Goal: Task Accomplishment & Management: Complete application form

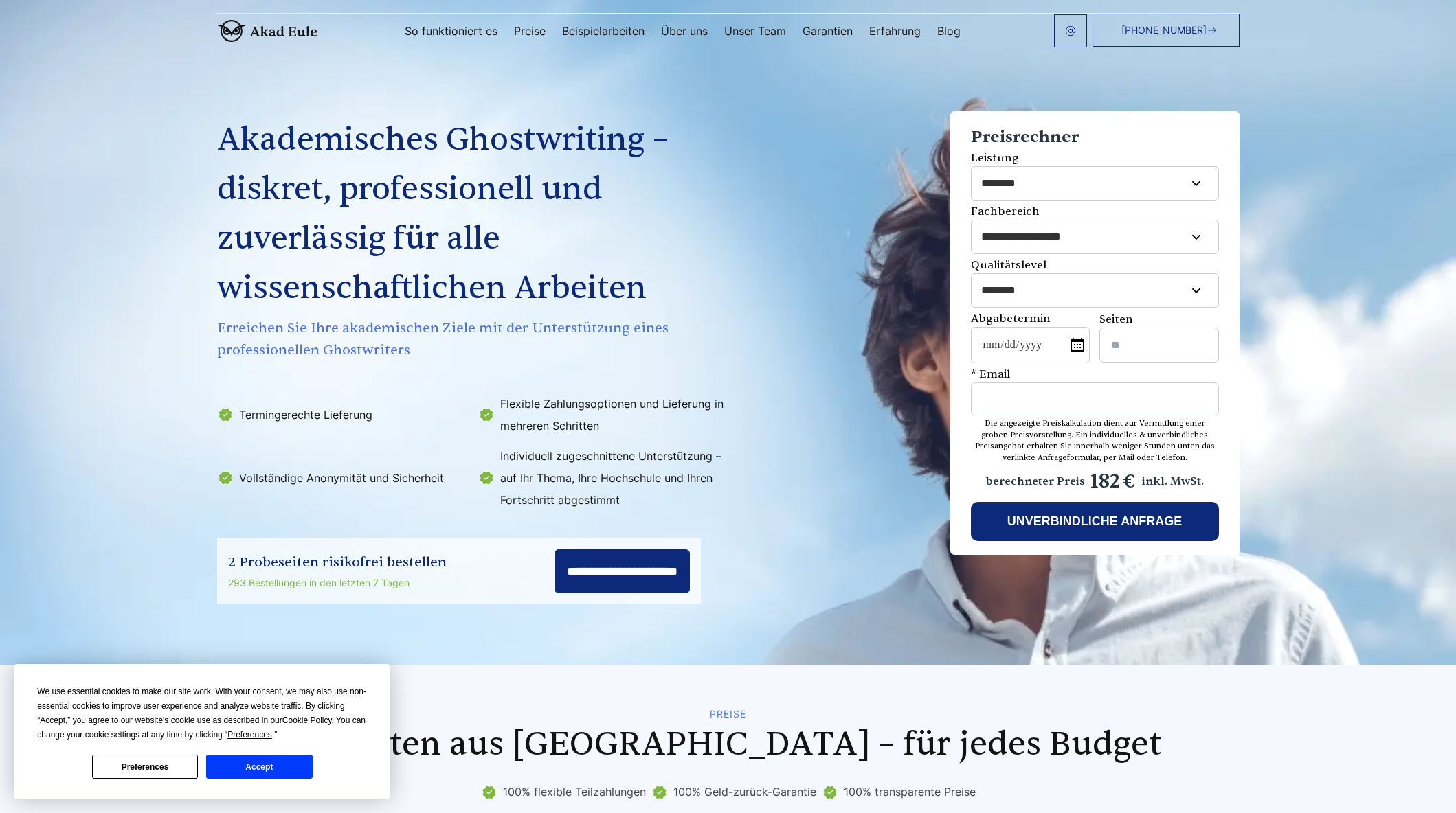
select select "********"
select select "**********"
select select "********"
click at [289, 761] on button "Accept" at bounding box center [259, 766] width 106 height 24
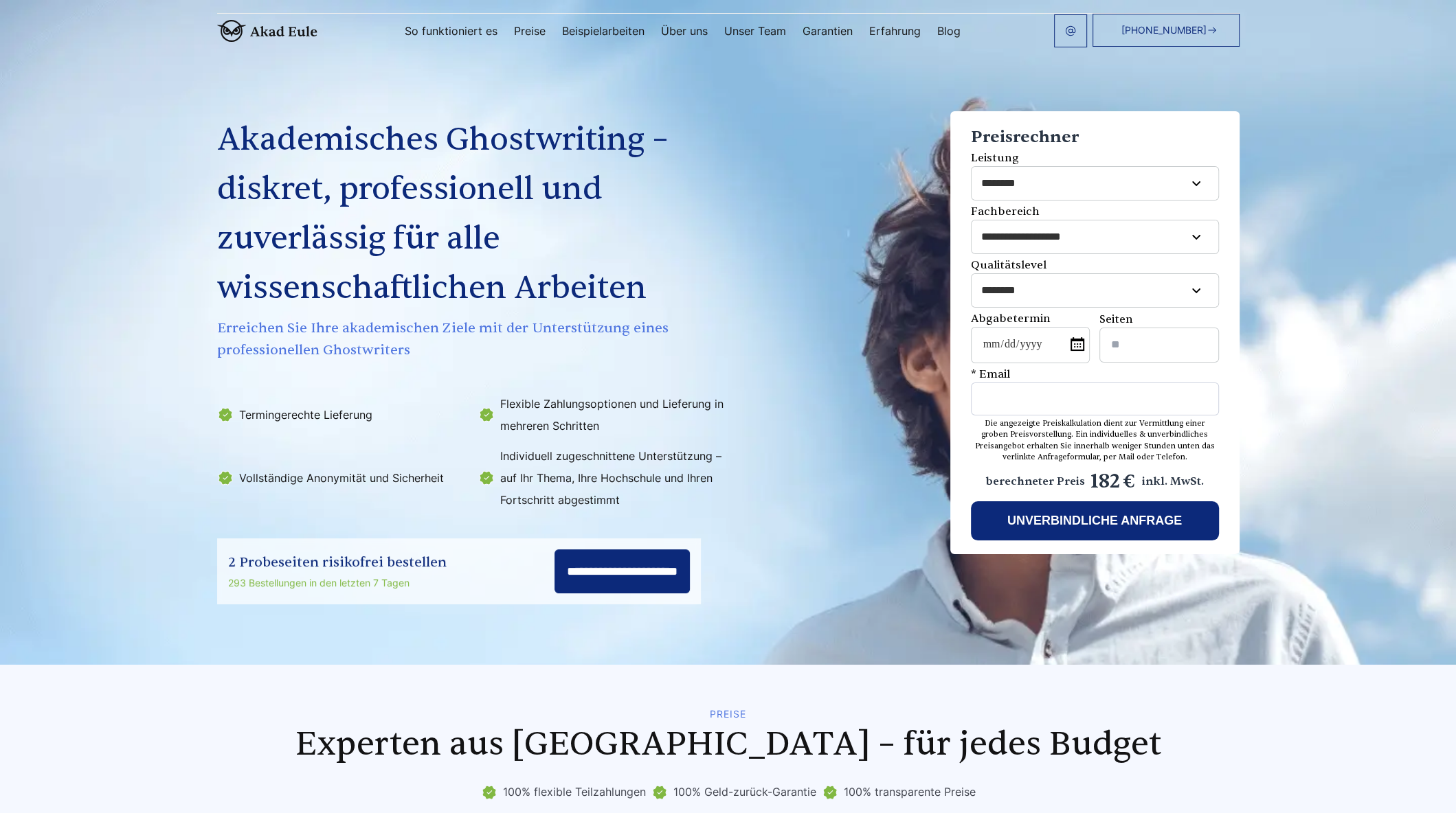
click at [1319, 123] on section "Akademisches Ghostwriting – diskret, professionell und zuverlässig für alle wis…" at bounding box center [728, 332] width 1456 height 664
click at [1289, 93] on section "Akademisches Ghostwriting – diskret, professionell und zuverlässig für alle wis…" at bounding box center [728, 332] width 1456 height 664
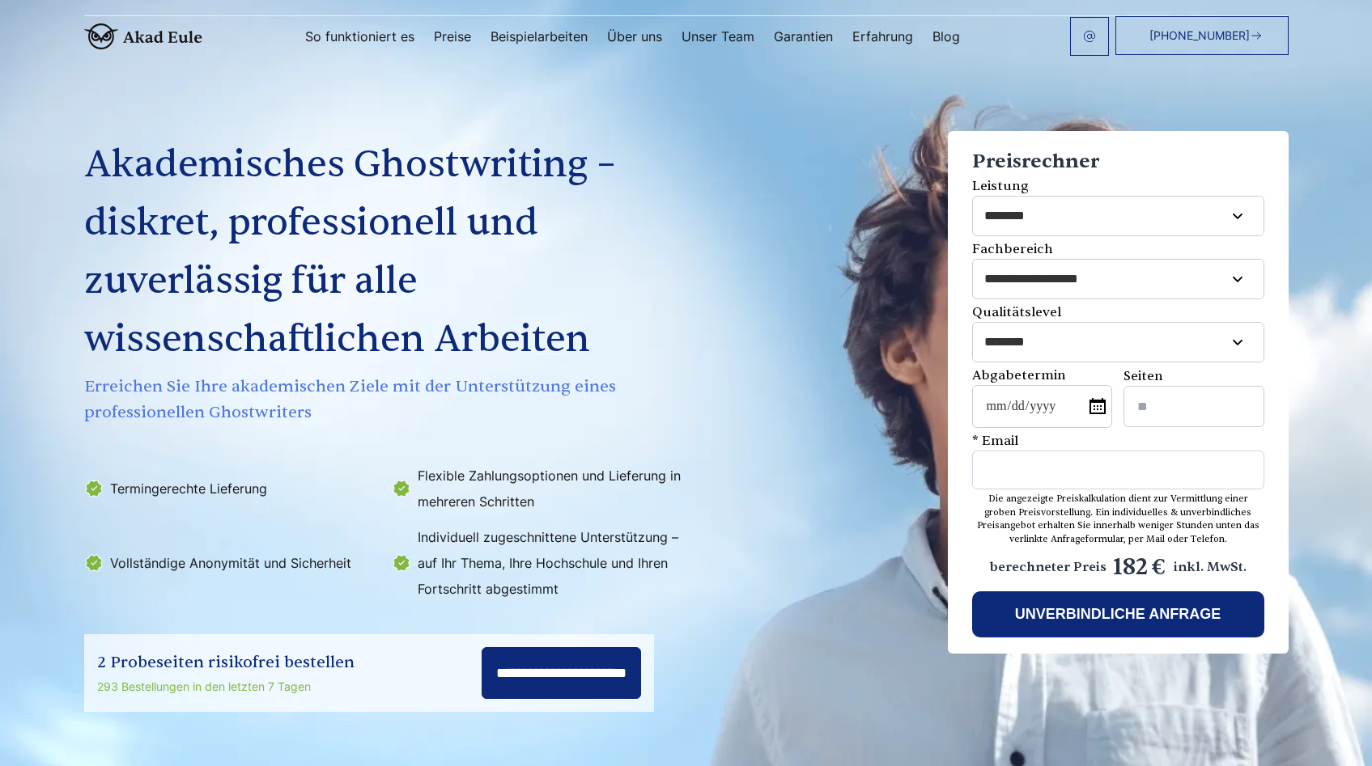
click at [932, 103] on div "Akademisches Ghostwriting – diskret, professionell und zuverlässig für alle wis…" at bounding box center [686, 385] width 1243 height 654
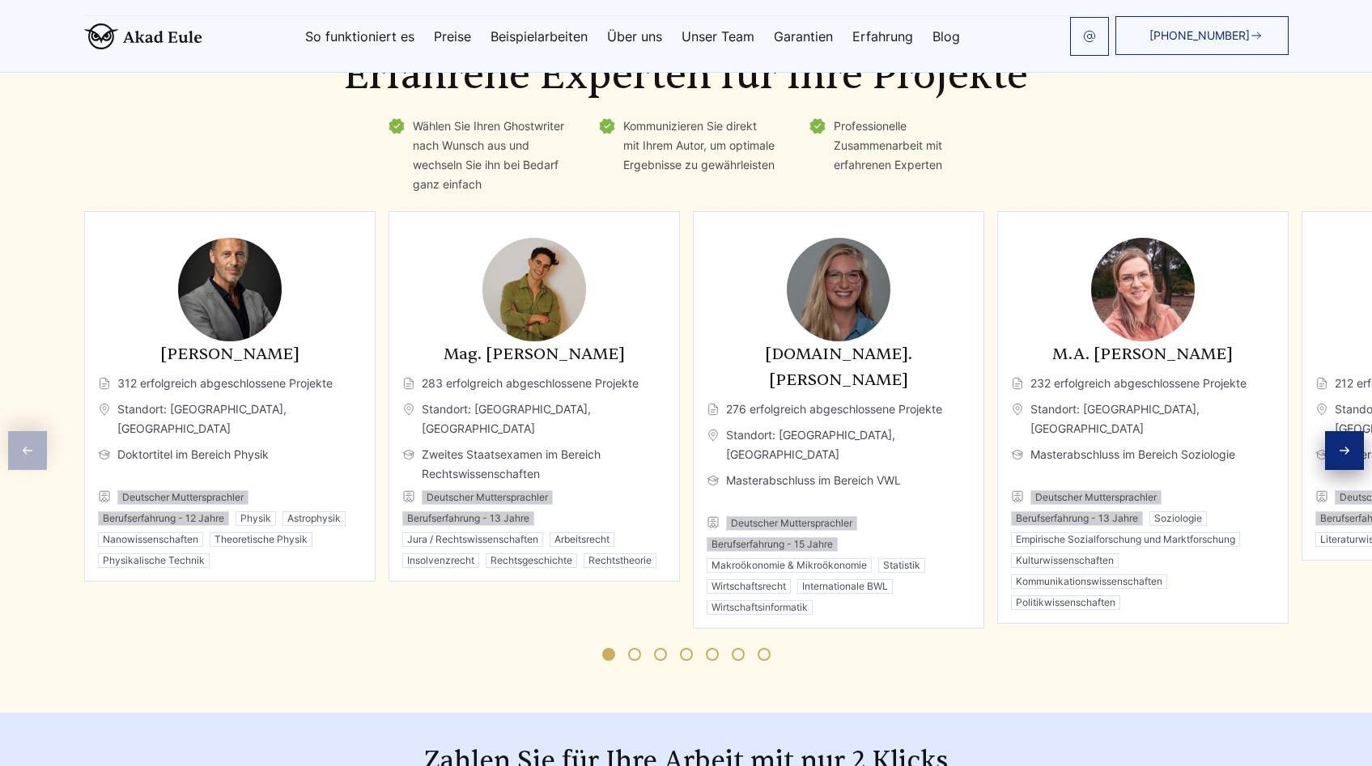
scroll to position [2518, 0]
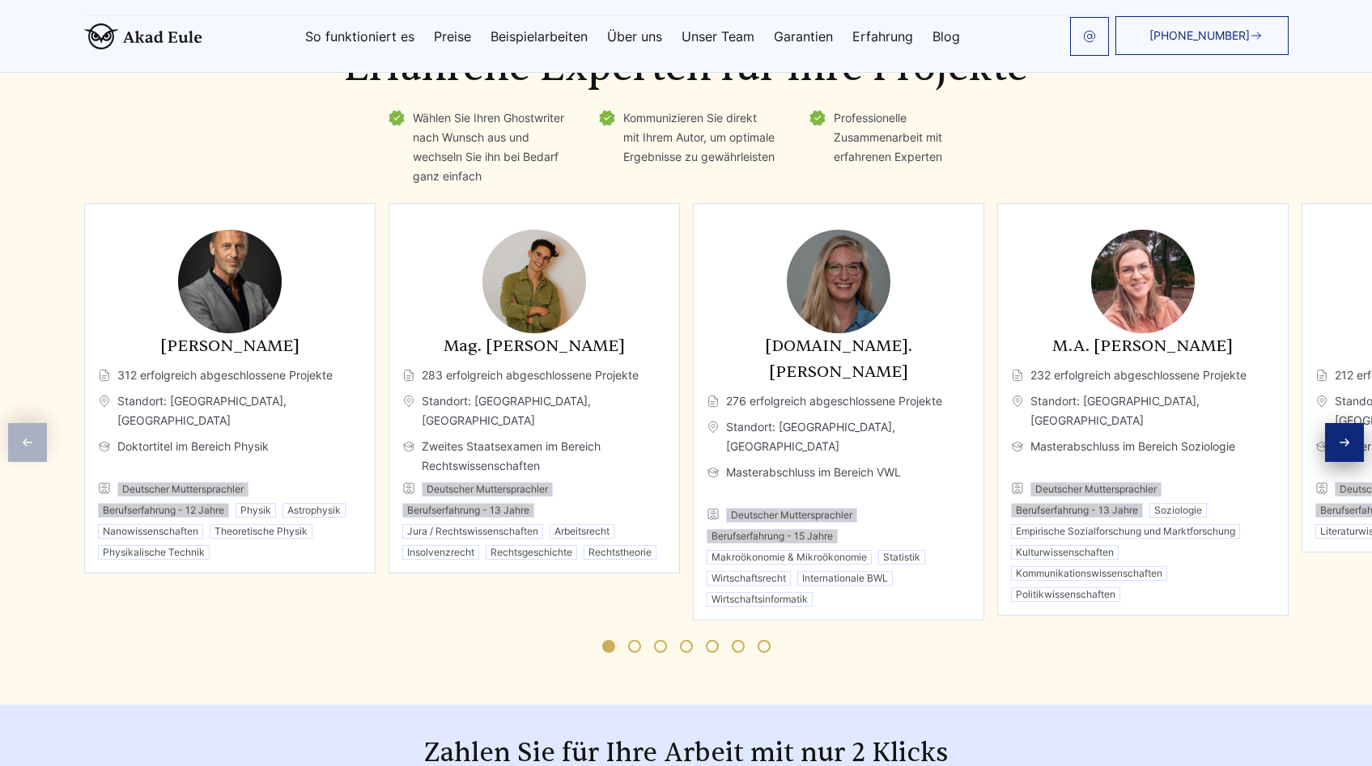
click at [1340, 439] on icon "Next slide" at bounding box center [1344, 442] width 9 height 6
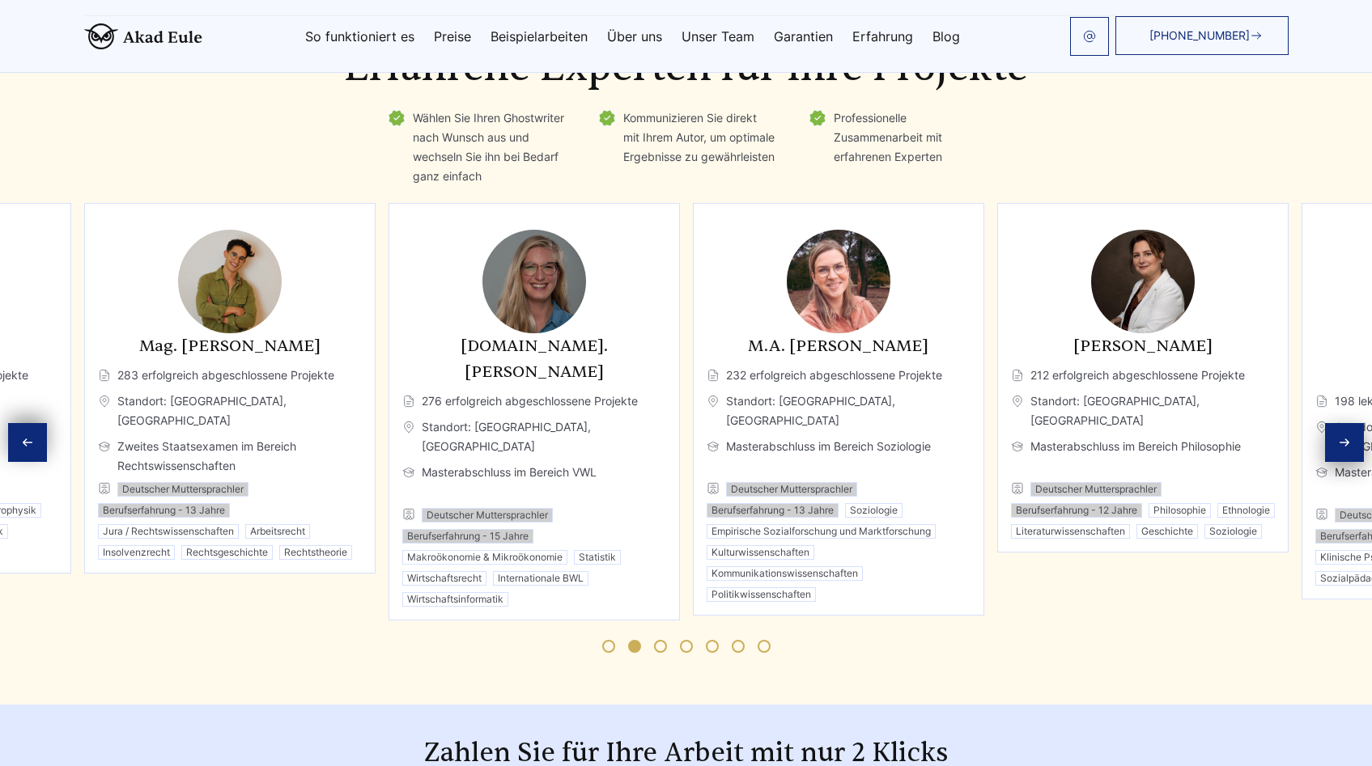
click at [1336, 431] on div "Next slide" at bounding box center [1344, 442] width 39 height 39
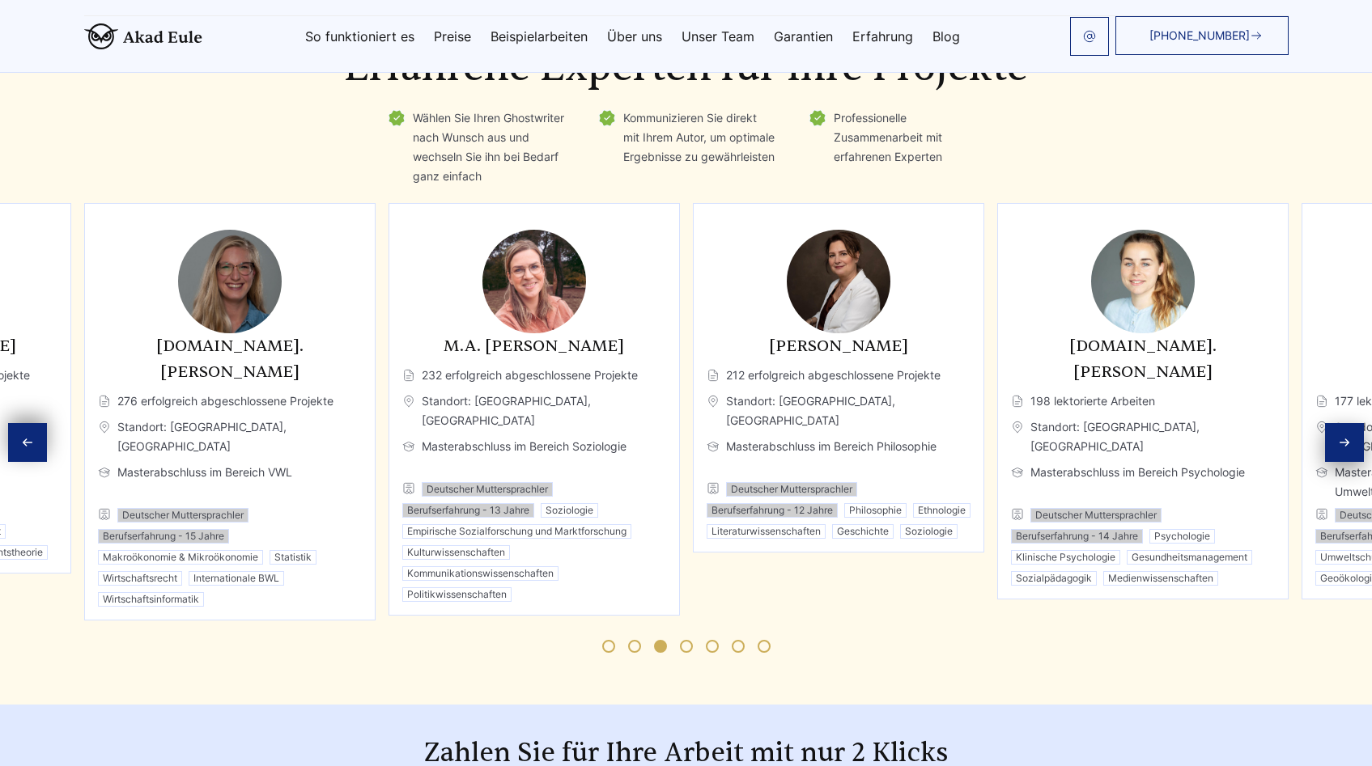
click at [1336, 431] on div "Next slide" at bounding box center [1344, 442] width 39 height 39
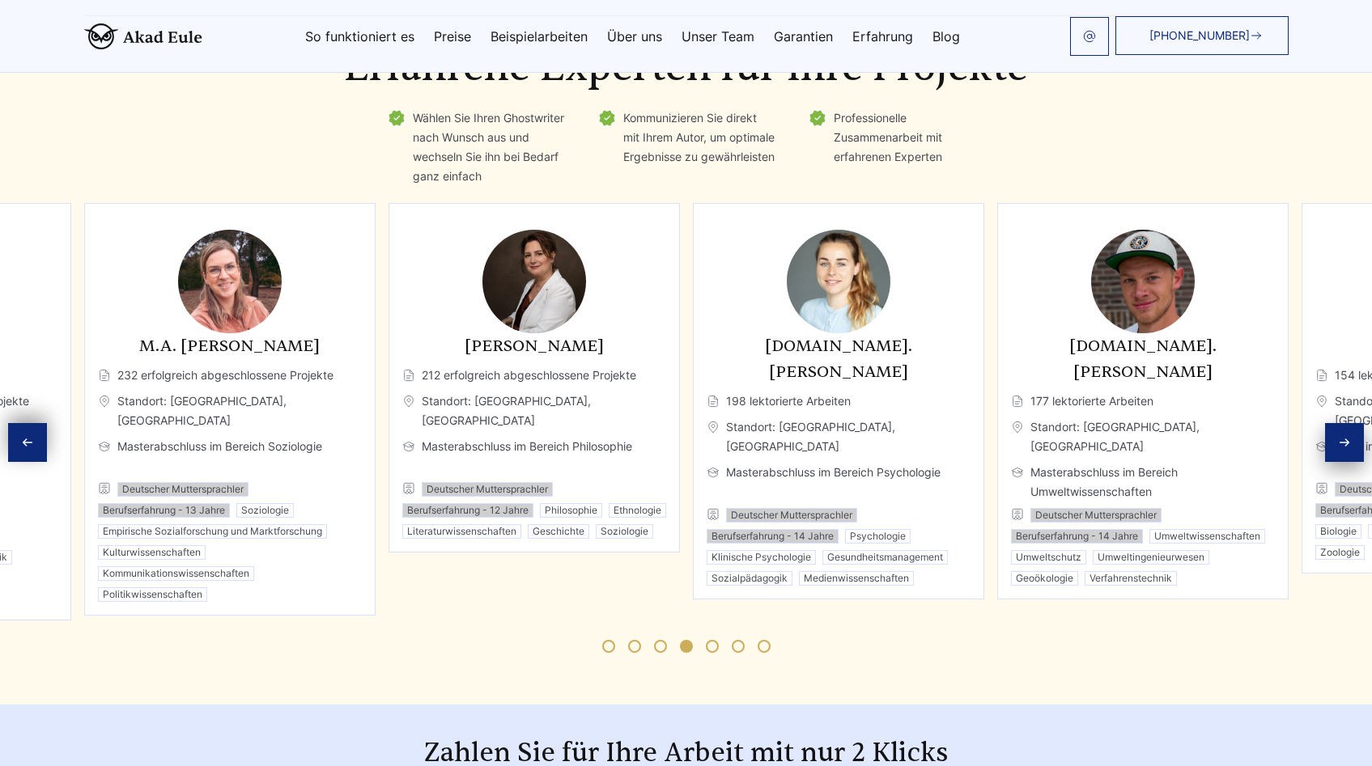
click at [1335, 431] on div "Next slide" at bounding box center [1344, 442] width 39 height 39
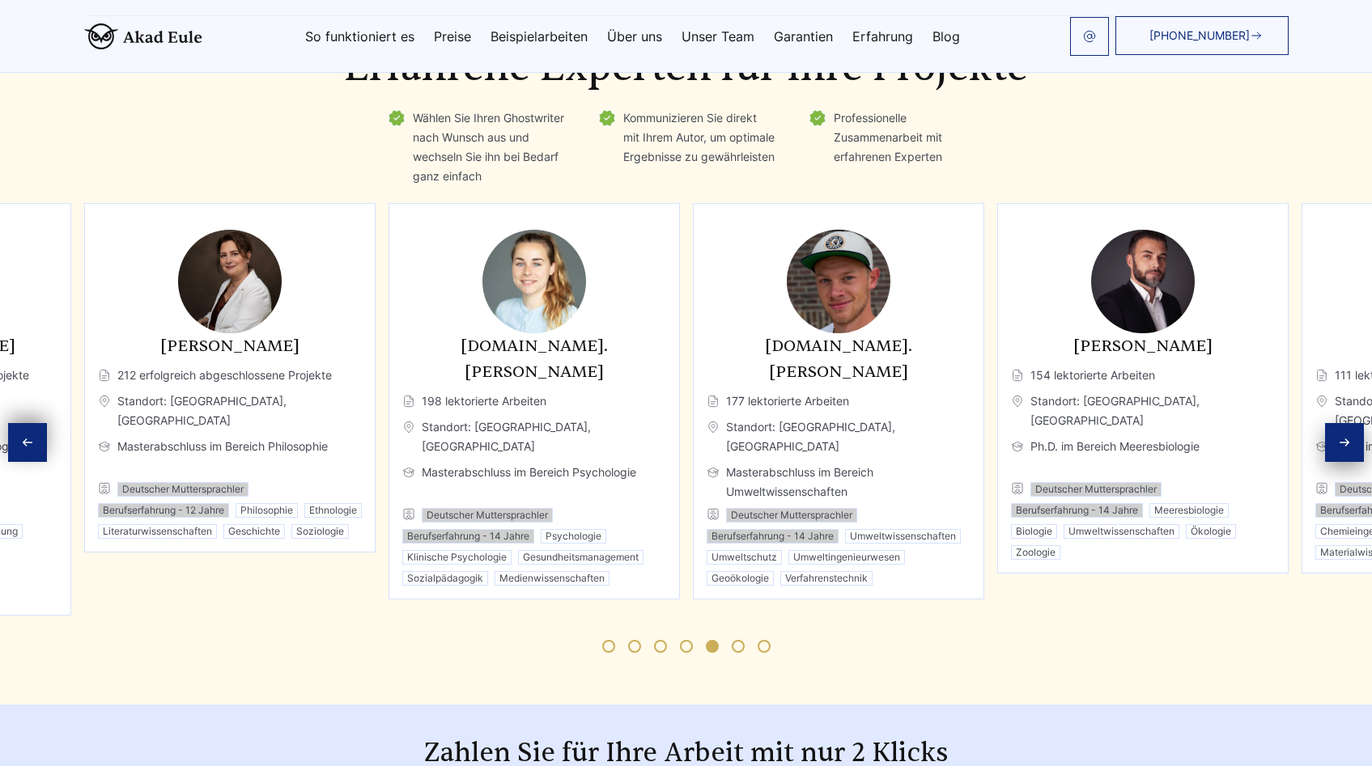
click at [1335, 431] on div "Next slide" at bounding box center [1344, 442] width 39 height 39
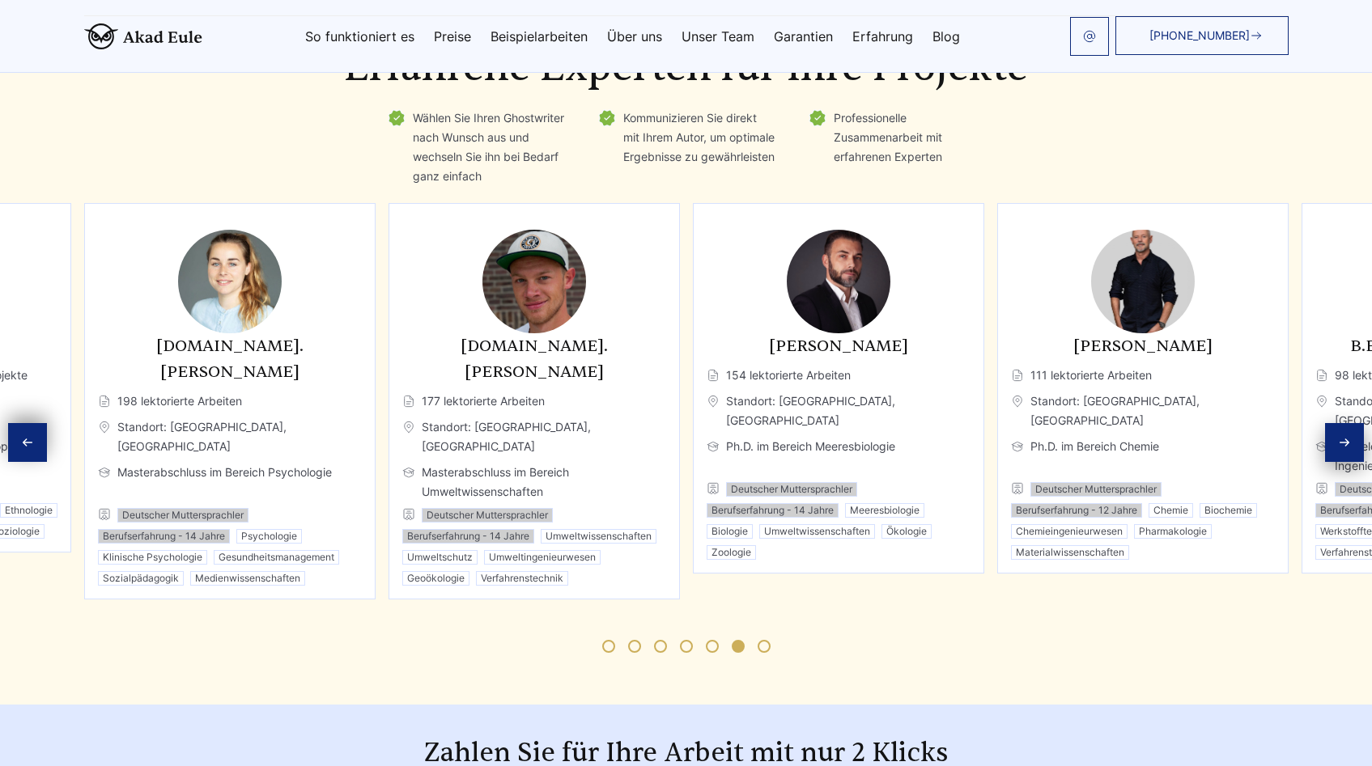
click at [1335, 431] on div "Next slide" at bounding box center [1344, 442] width 39 height 39
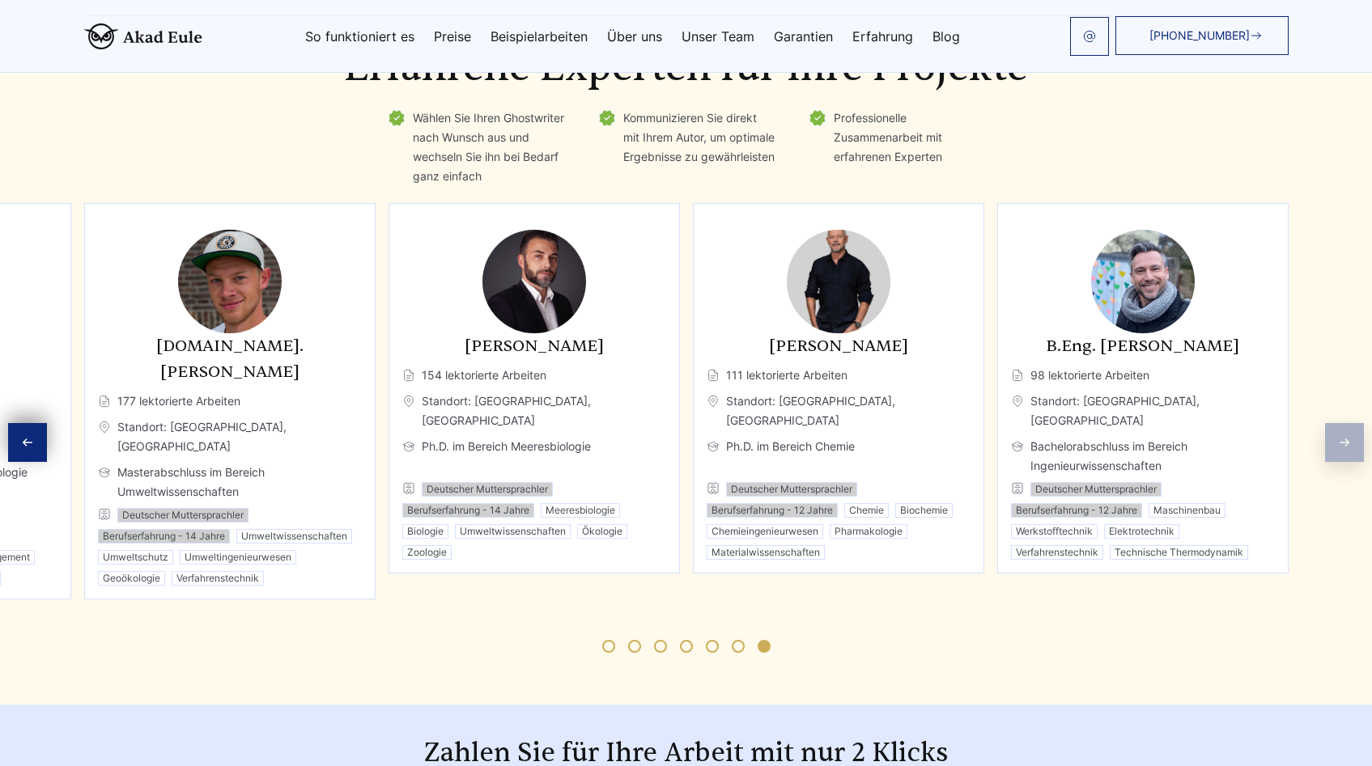
click at [1335, 431] on div "Experten Erfahrene Experten für Ihre Projekte Wählen Sie Ihren Ghostwriter nach…" at bounding box center [686, 347] width 1372 height 649
click at [37, 426] on div "Previous slide" at bounding box center [27, 442] width 39 height 39
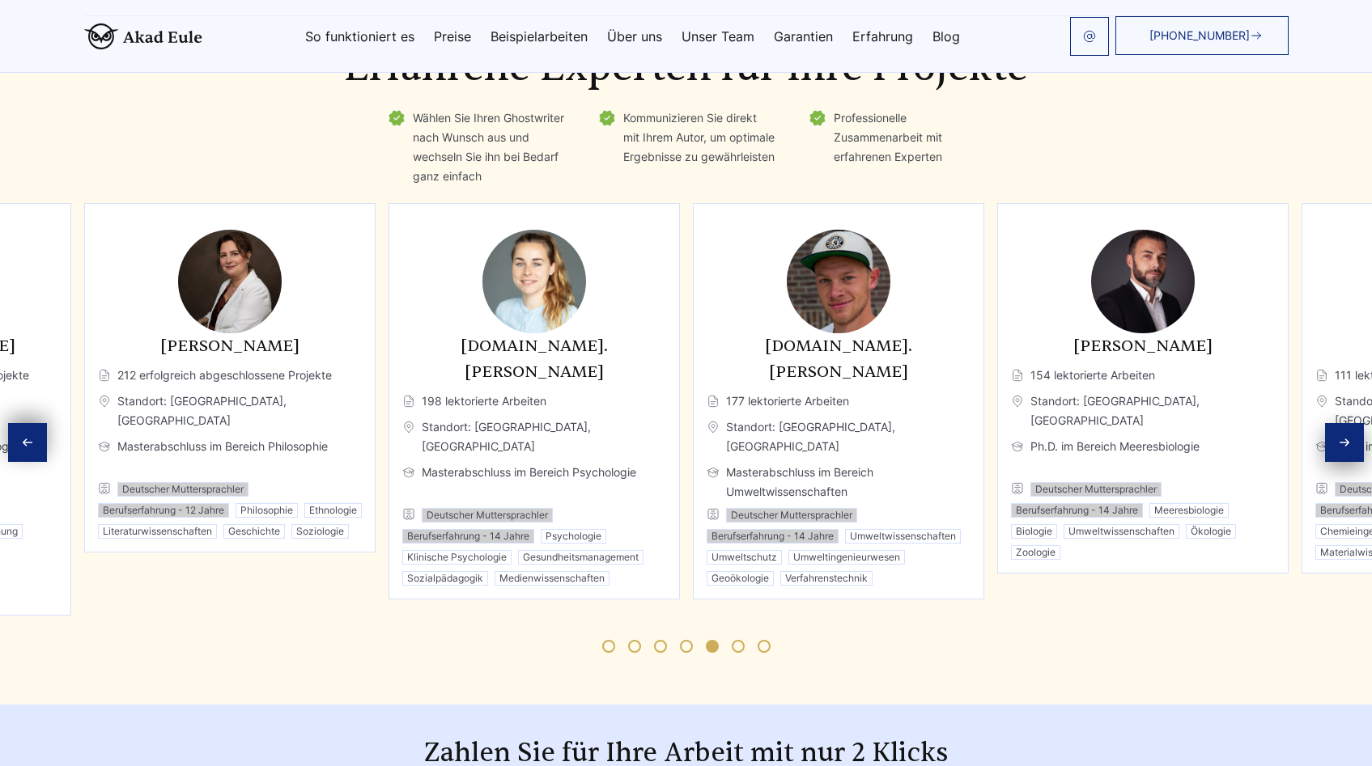
click at [37, 426] on div "Previous slide" at bounding box center [27, 442] width 39 height 39
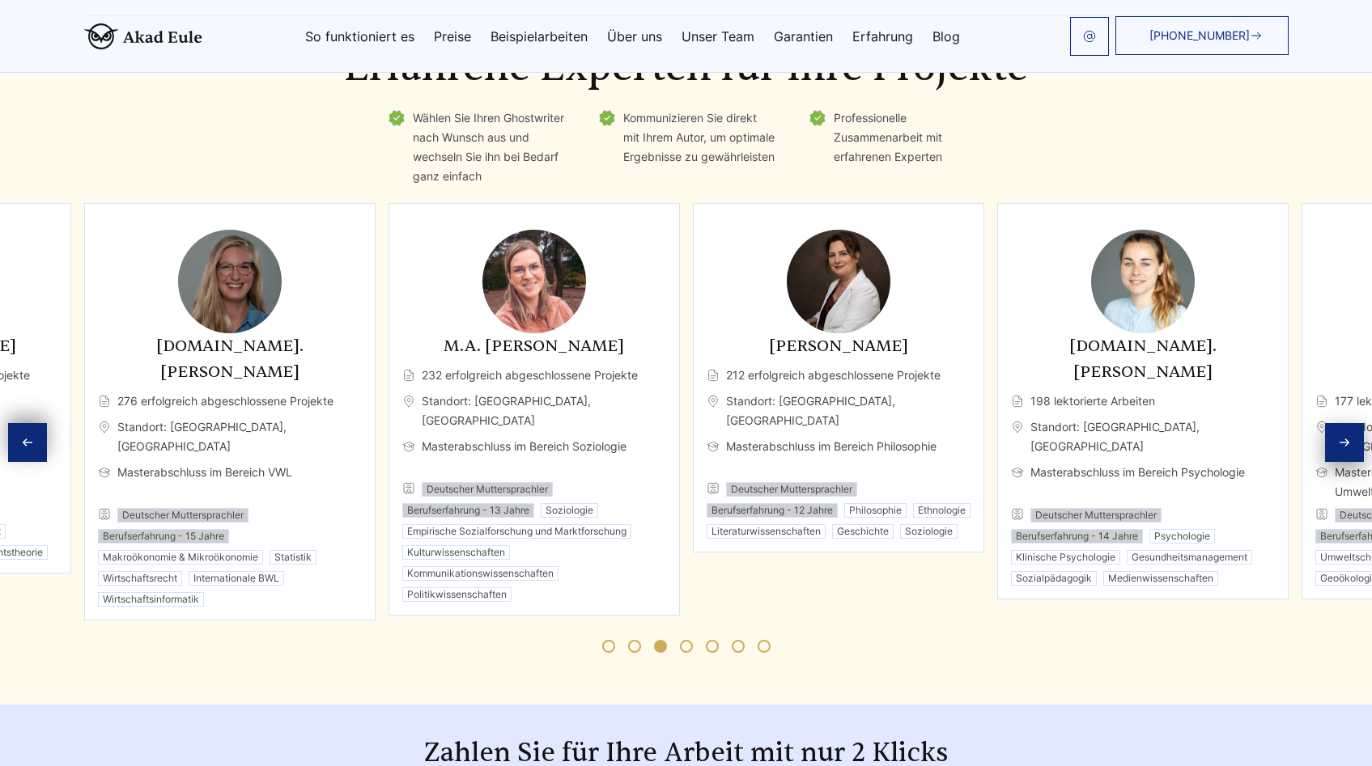
click at [37, 426] on div "Previous slide" at bounding box center [27, 442] width 39 height 39
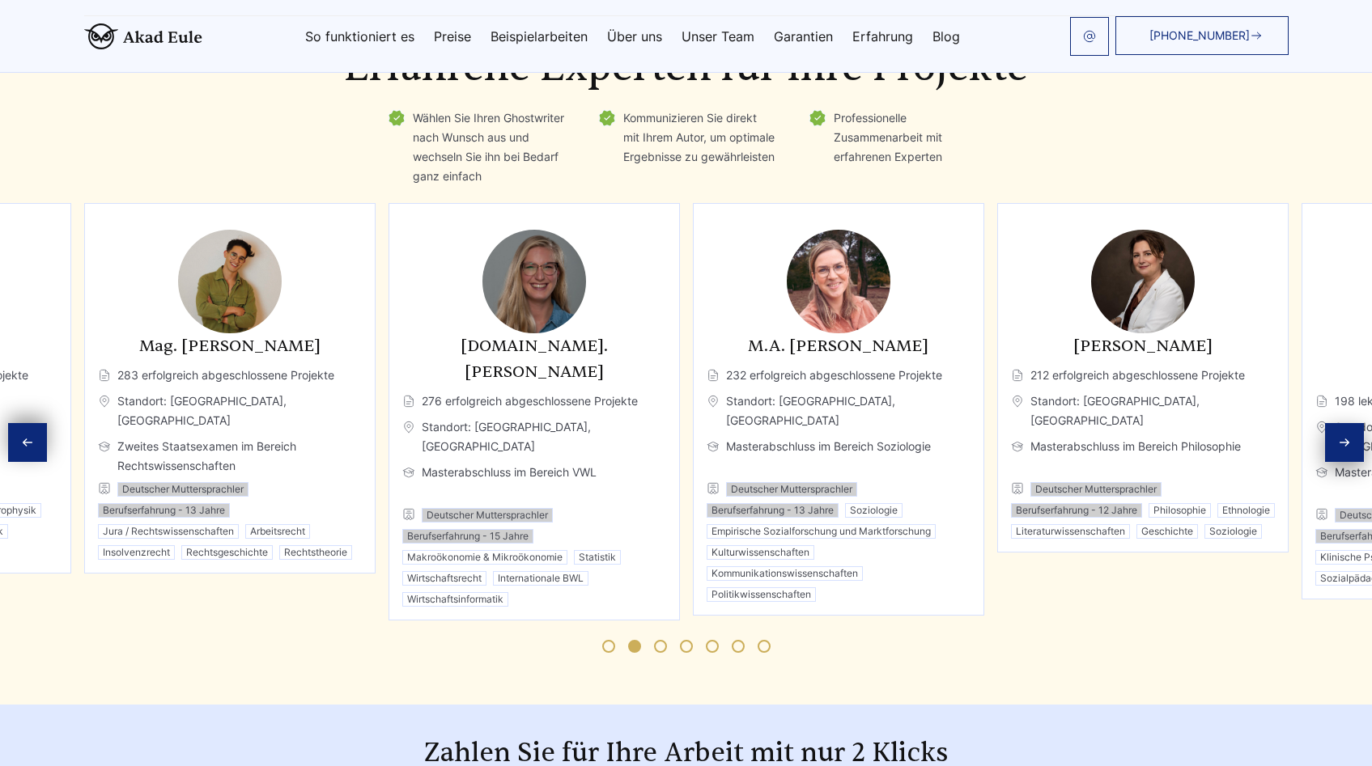
click at [37, 426] on div "Previous slide" at bounding box center [27, 442] width 39 height 39
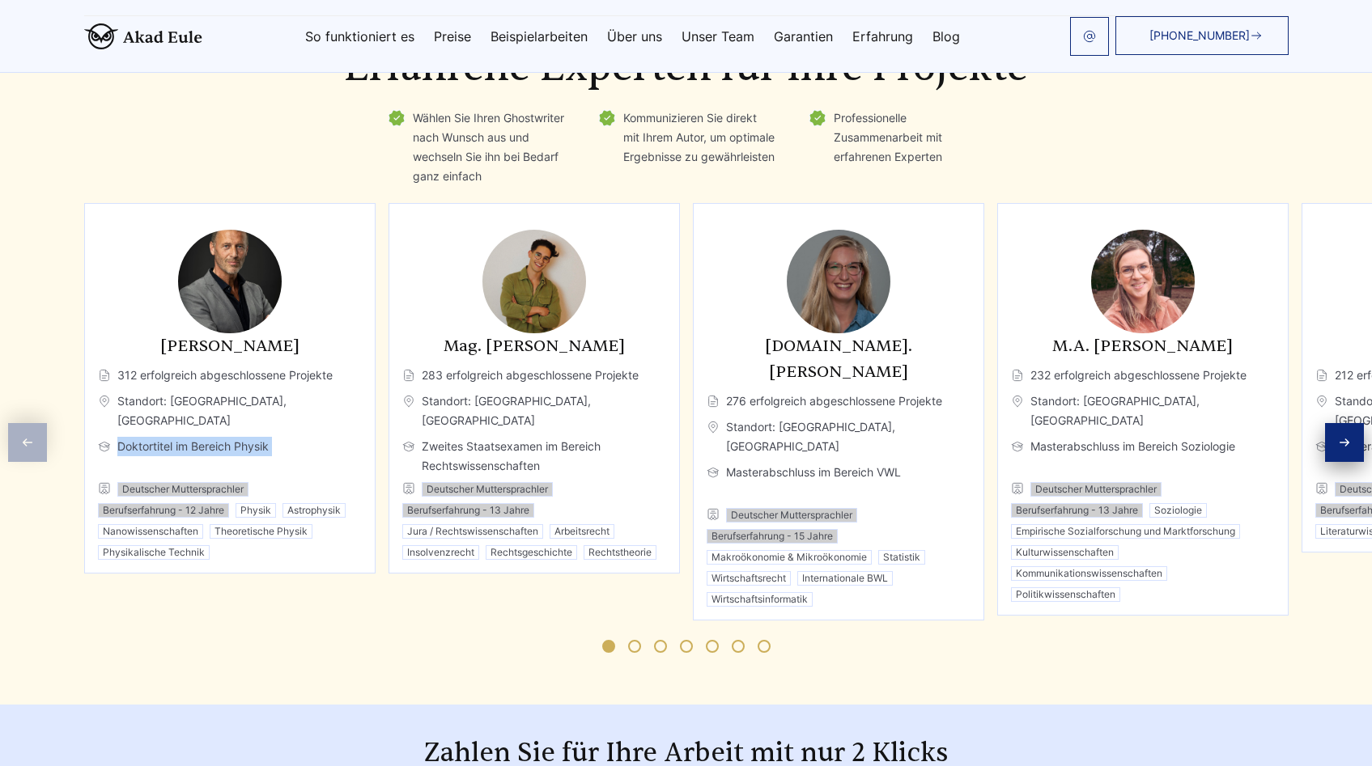
click at [37, 426] on div "Experten Erfahrene Experten für Ihre Projekte Wählen Sie Ihren Ghostwriter nach…" at bounding box center [686, 347] width 1372 height 649
click at [303, 580] on div "[PERSON_NAME] 312 erfolgreich abgeschlossene Projekte Standort: [GEOGRAPHIC_DAT…" at bounding box center [686, 412] width 1204 height 418
click at [1338, 436] on icon "Next slide" at bounding box center [1344, 442] width 13 height 13
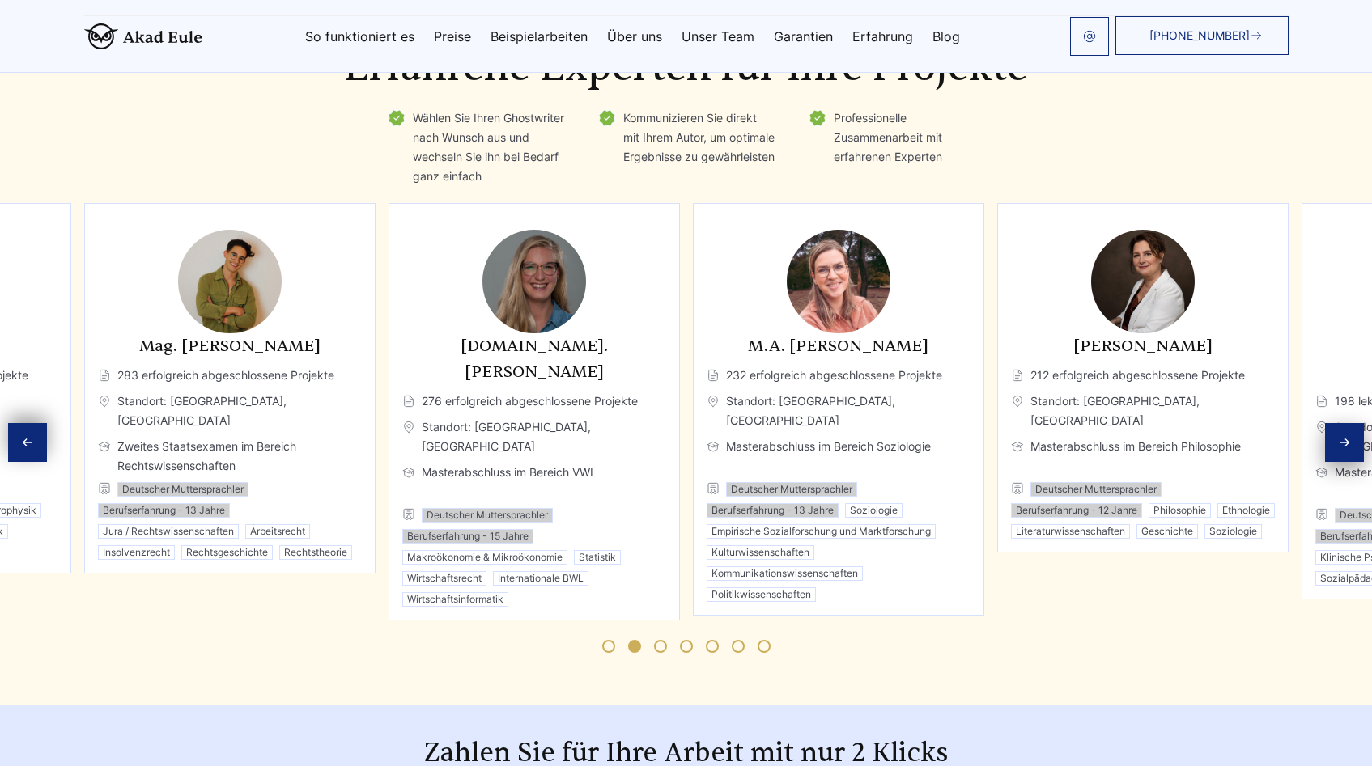
click at [1338, 436] on icon "Next slide" at bounding box center [1344, 442] width 13 height 13
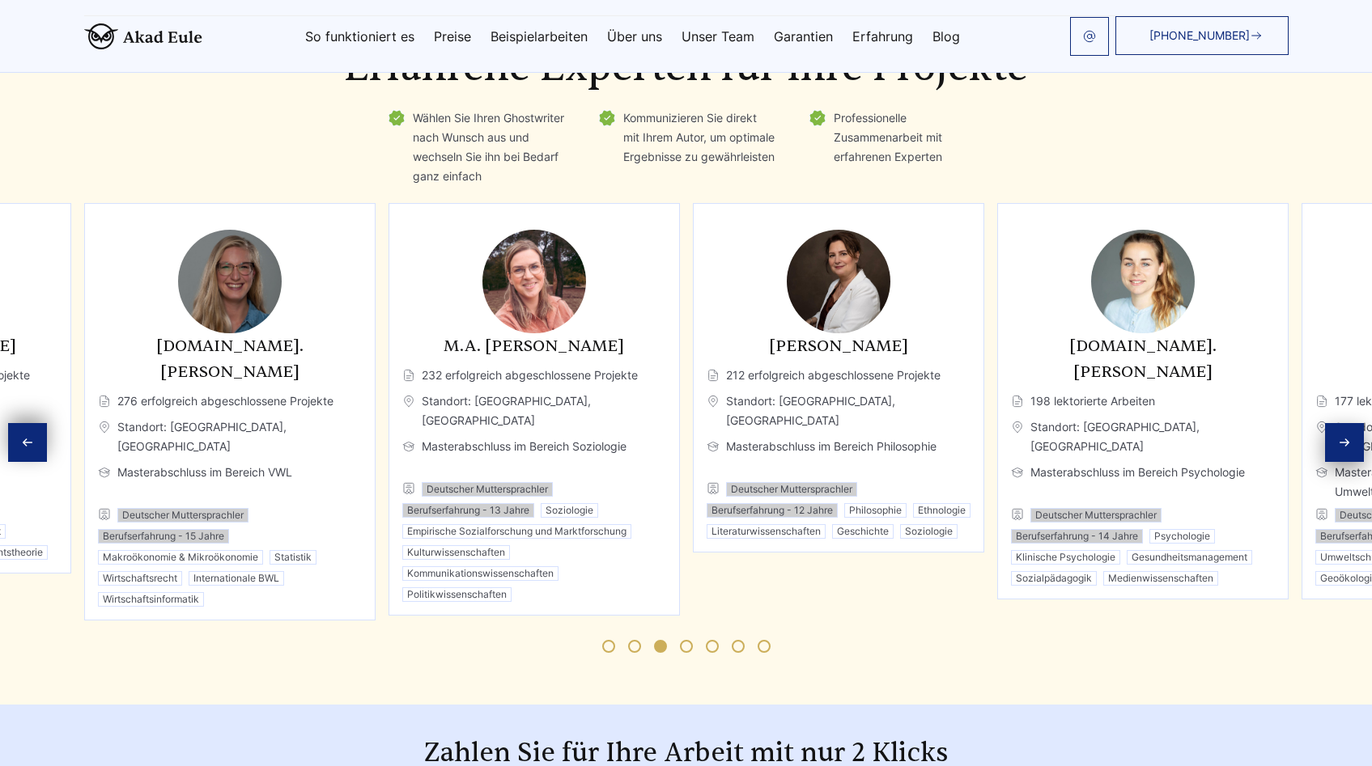
click at [1338, 436] on icon "Next slide" at bounding box center [1344, 442] width 13 height 13
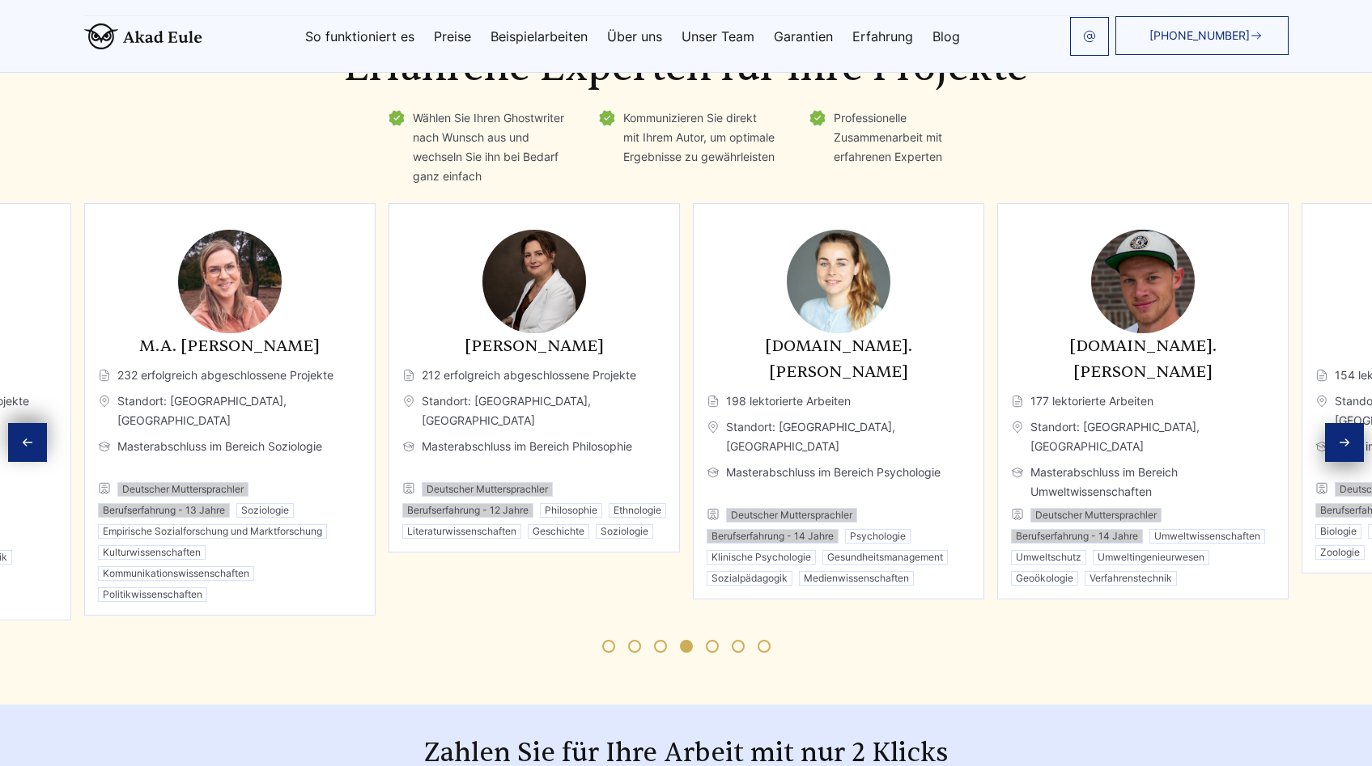
click at [1338, 436] on icon "Next slide" at bounding box center [1344, 442] width 13 height 13
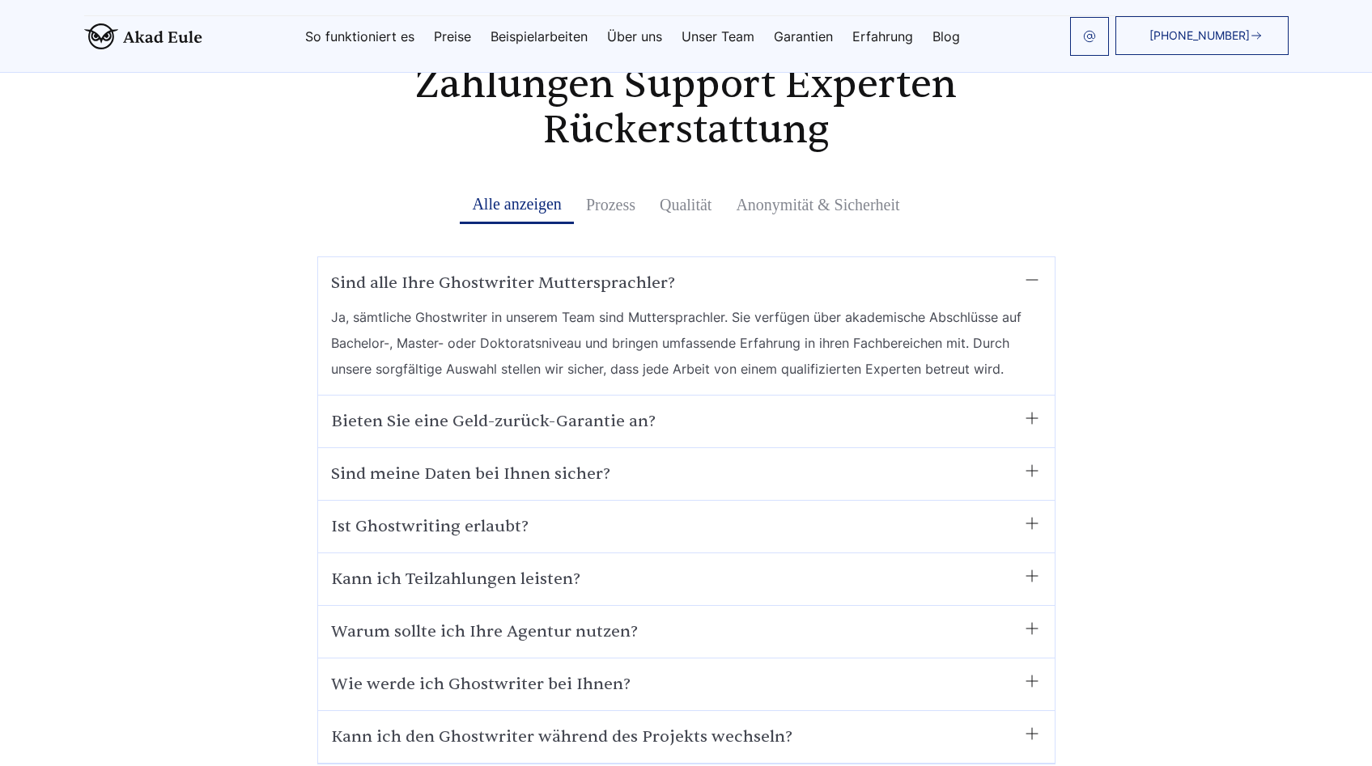
scroll to position [3964, 0]
click at [1017, 271] on summary "Sind alle Ihre Ghostwriter Muttersprachler?" at bounding box center [686, 284] width 711 height 26
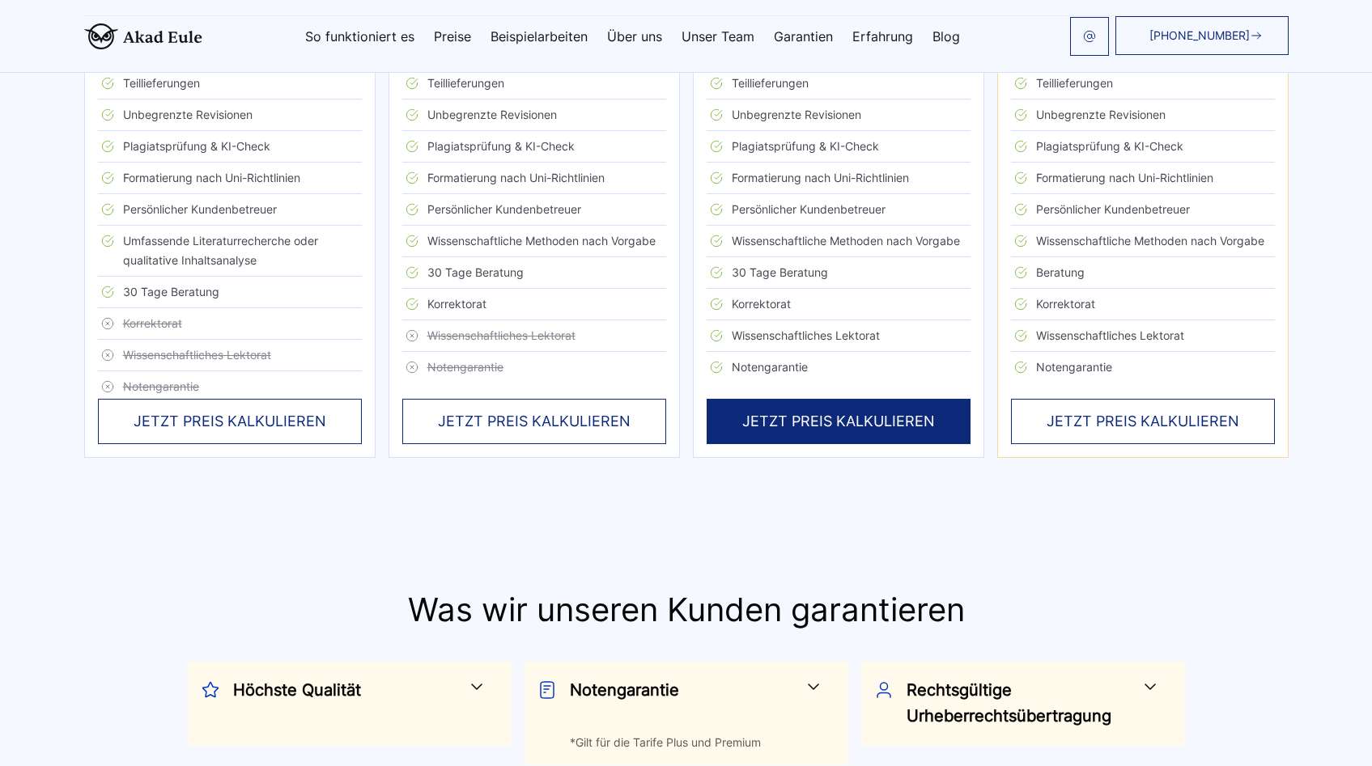
scroll to position [295, 0]
